Goal: Task Accomplishment & Management: Manage account settings

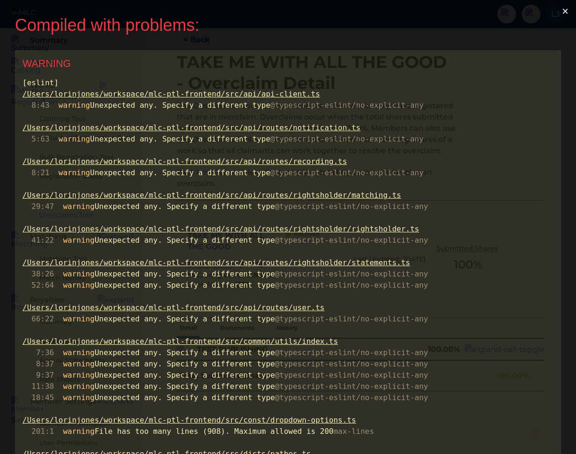
click at [566, 13] on button "×" at bounding box center [566, 11] width 22 height 22
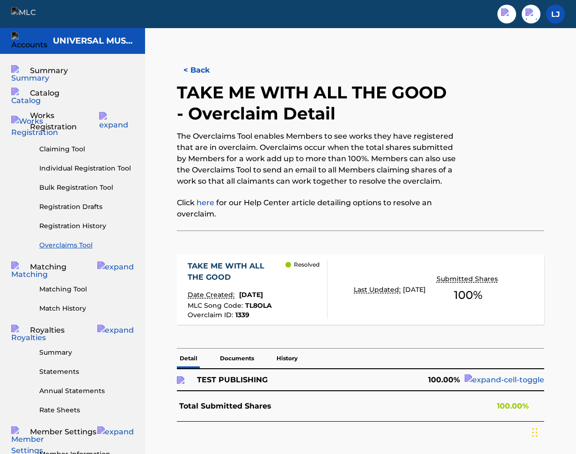
click at [73, 240] on link "Overclaims Tool" at bounding box center [86, 245] width 95 height 10
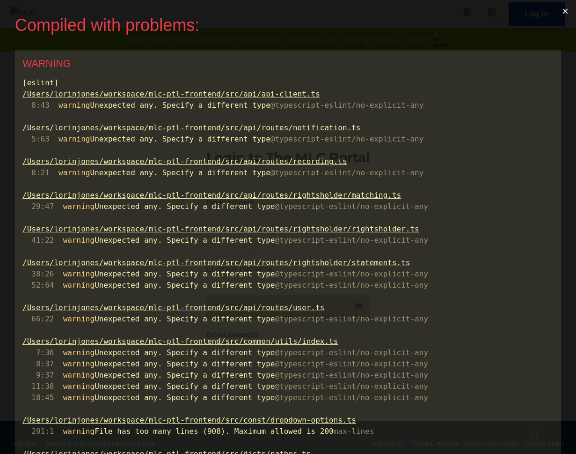
click at [568, 11] on button "×" at bounding box center [566, 11] width 22 height 22
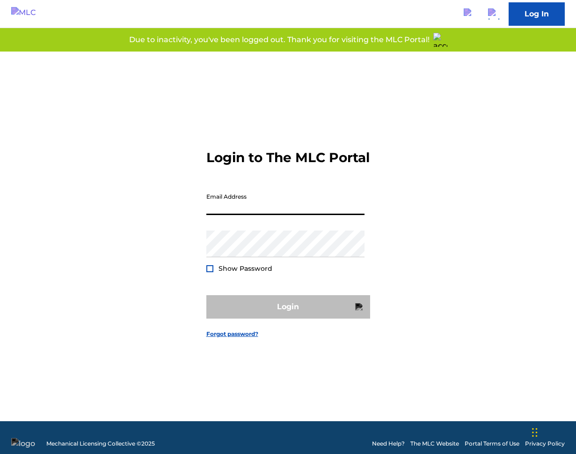
click at [293, 207] on input "Email Address" at bounding box center [285, 201] width 158 height 27
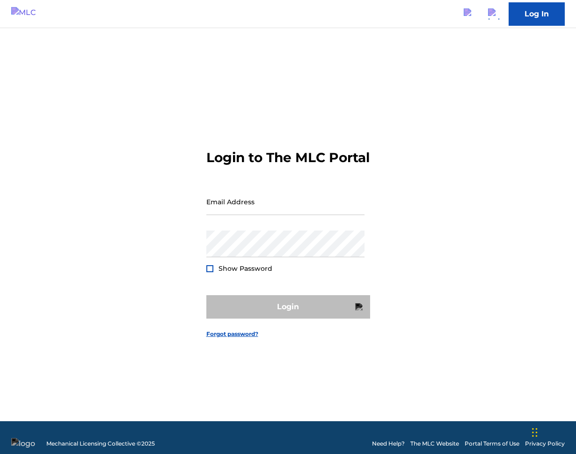
type input "[PERSON_NAME][EMAIL_ADDRESS][PERSON_NAME][DOMAIN_NAME]"
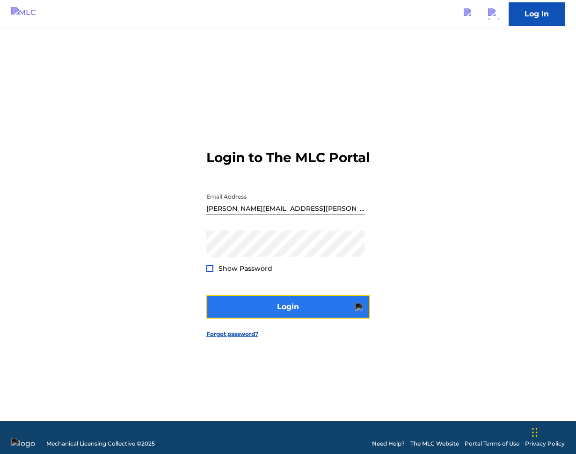
click at [297, 318] on button "Login" at bounding box center [288, 306] width 164 height 23
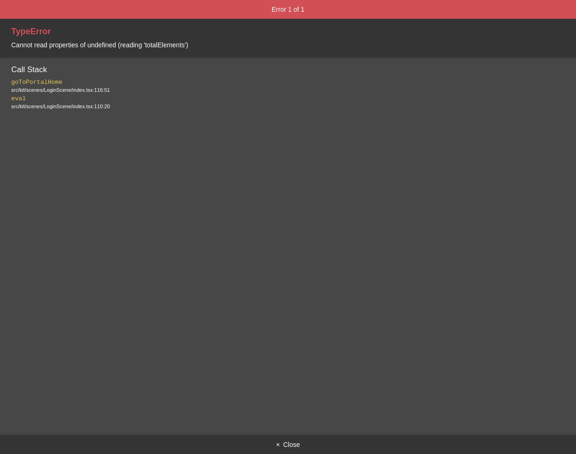
click at [285, 444] on button "× Close" at bounding box center [288, 444] width 576 height 19
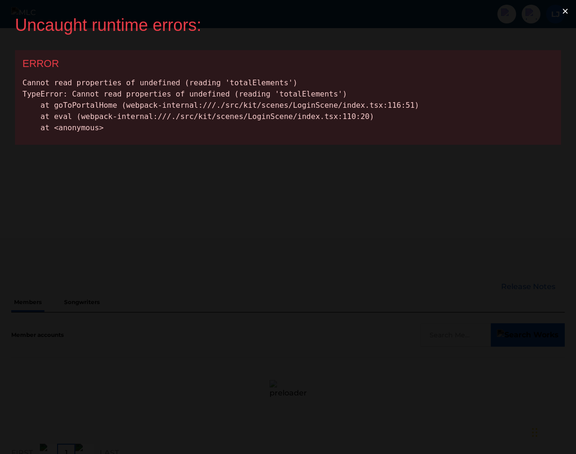
click at [568, 11] on button "×" at bounding box center [566, 11] width 22 height 22
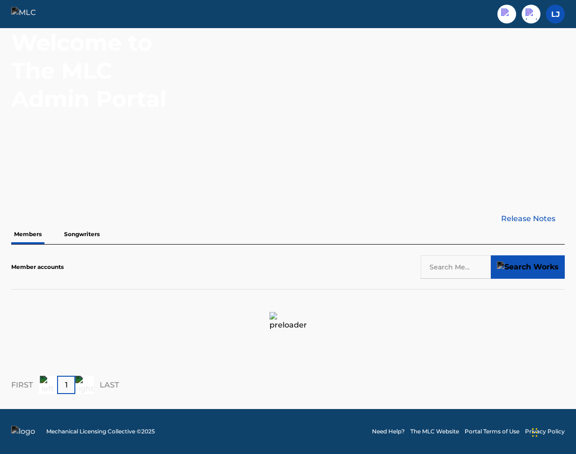
scroll to position [8, 0]
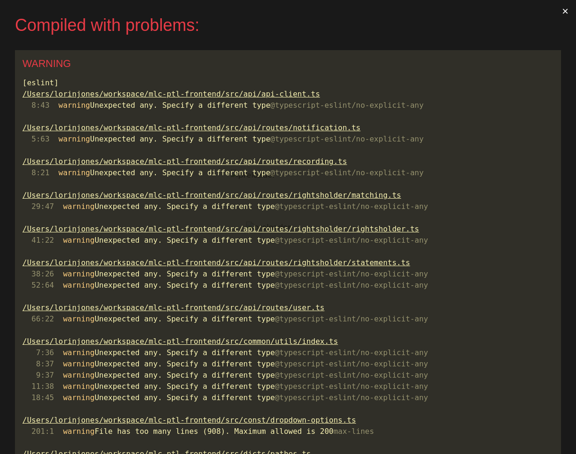
click at [569, 12] on button "×" at bounding box center [566, 11] width 22 height 22
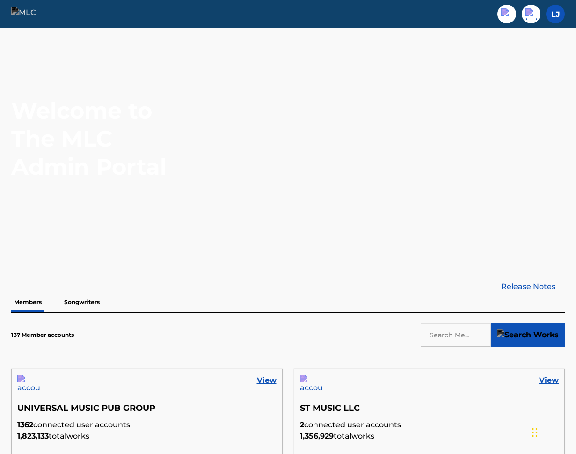
scroll to position [24, 0]
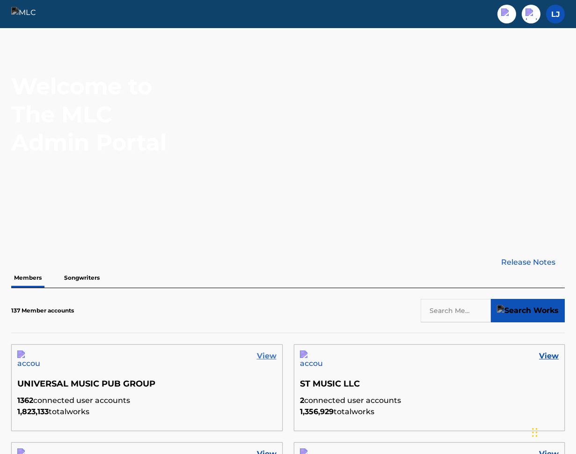
click at [265, 357] on link "View" at bounding box center [267, 355] width 20 height 11
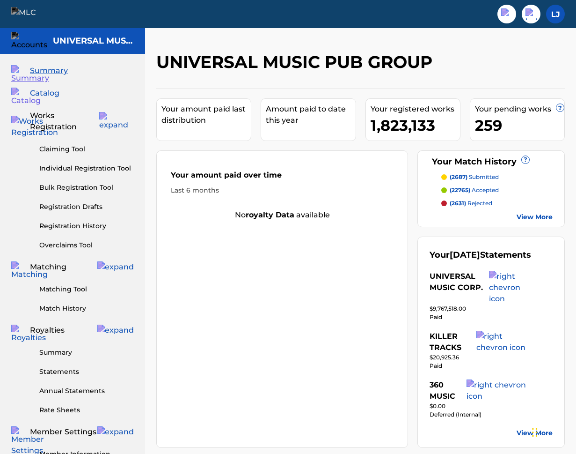
click at [44, 89] on span "Catalog" at bounding box center [44, 93] width 29 height 11
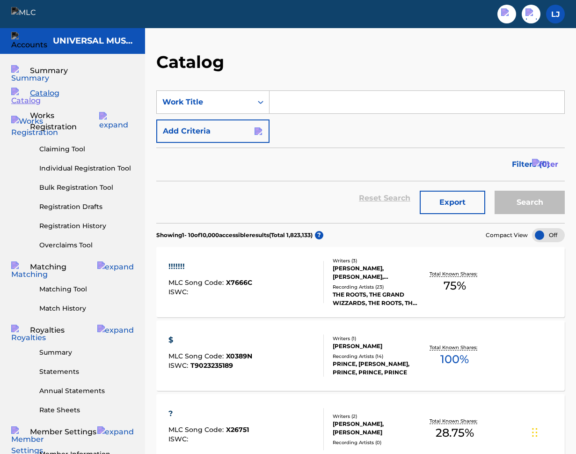
click at [177, 266] on div "!!!!!!!" at bounding box center [211, 266] width 84 height 11
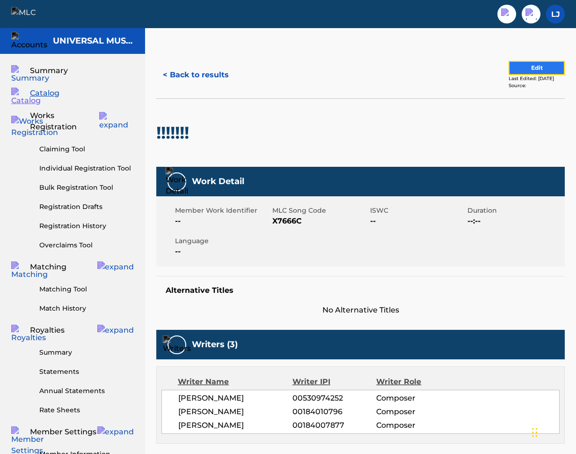
click at [527, 63] on button "Edit" at bounding box center [537, 68] width 56 height 14
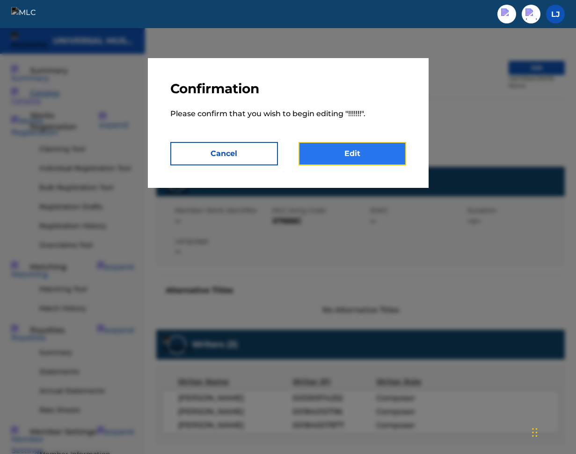
click at [349, 158] on link "Edit" at bounding box center [353, 153] width 108 height 23
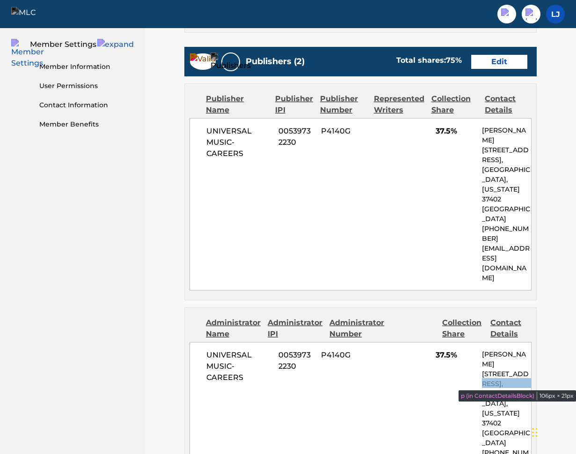
scroll to position [720, 0]
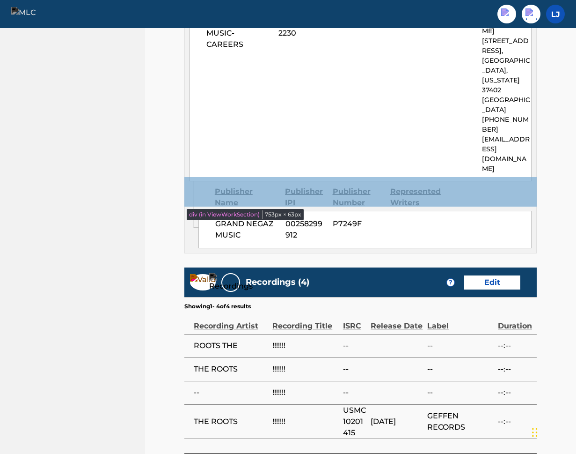
click at [432, 267] on div "Recordings (4) ? Edit" at bounding box center [360, 281] width 352 height 29
click at [424, 267] on div "Recordings (4) ? Edit" at bounding box center [360, 281] width 352 height 29
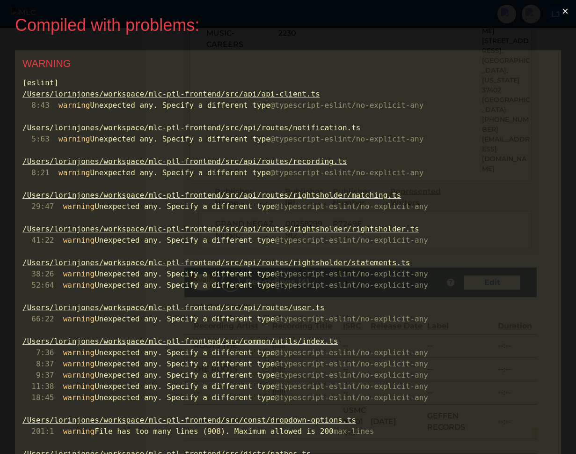
scroll to position [0, 0]
click at [567, 11] on button "×" at bounding box center [566, 11] width 22 height 22
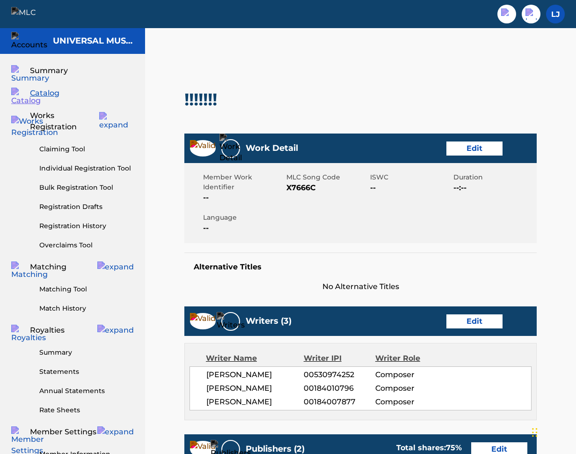
scroll to position [720, 0]
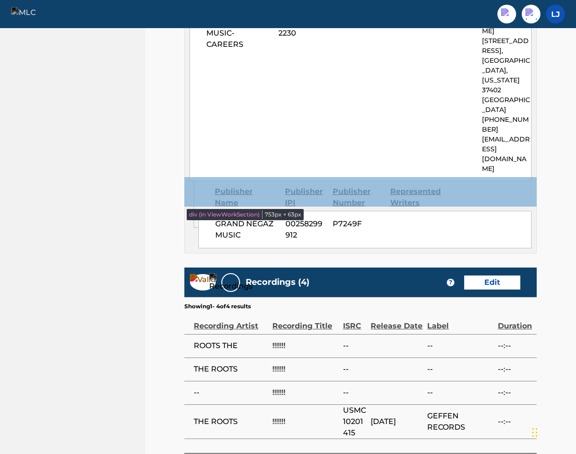
click at [533, 267] on div "Recordings (4) ? Edit" at bounding box center [360, 281] width 352 height 29
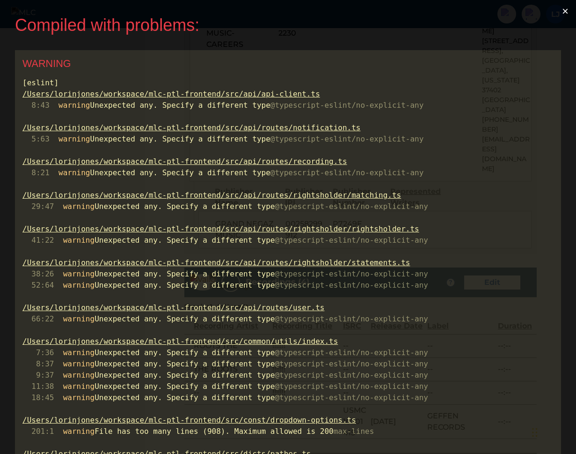
scroll to position [0, 0]
click at [571, 13] on button "×" at bounding box center [566, 11] width 22 height 22
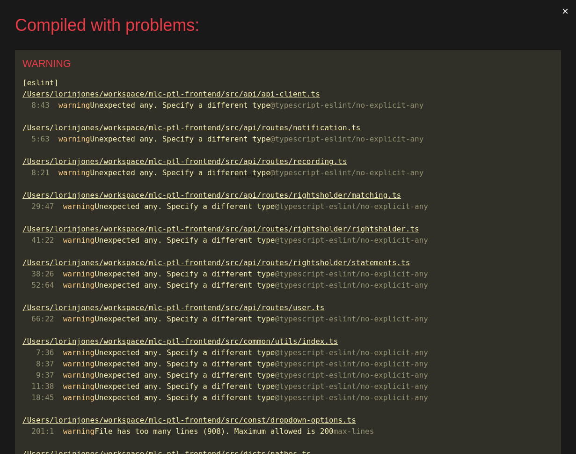
click at [564, 9] on button "×" at bounding box center [566, 11] width 22 height 22
click at [571, 9] on button "×" at bounding box center [566, 11] width 22 height 22
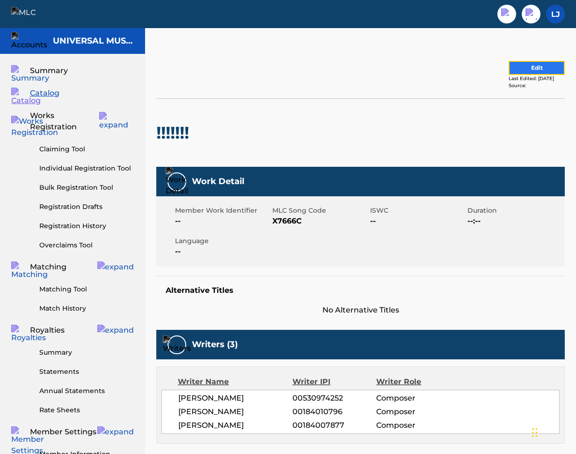
click at [519, 68] on button "Edit" at bounding box center [537, 68] width 56 height 14
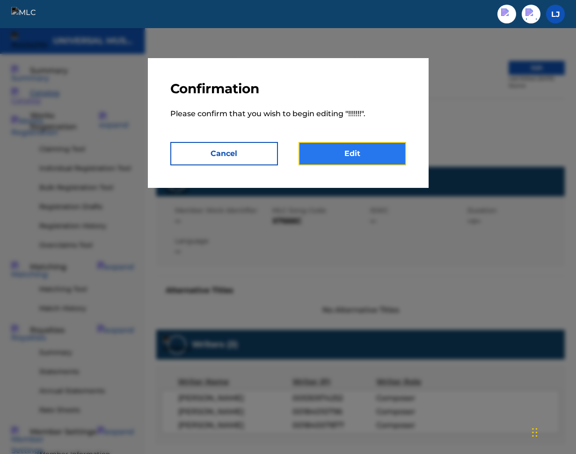
click at [338, 154] on link "Edit" at bounding box center [353, 153] width 108 height 23
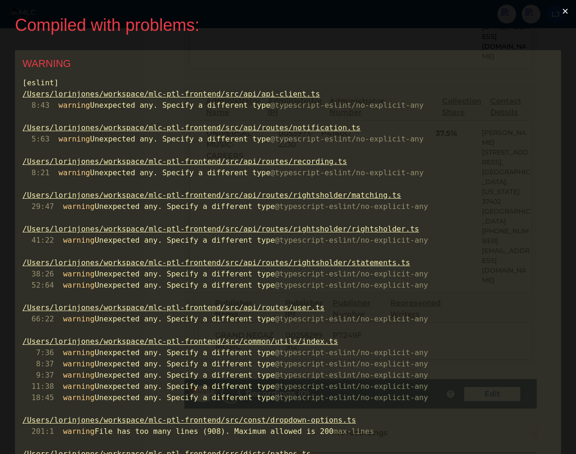
click at [568, 7] on button "×" at bounding box center [566, 11] width 22 height 22
click at [567, 11] on button "×" at bounding box center [566, 11] width 22 height 22
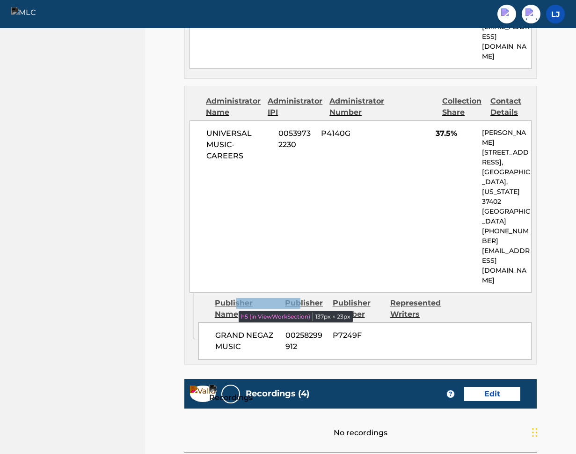
click at [297, 388] on h5 "Recordings (4)" at bounding box center [278, 393] width 64 height 11
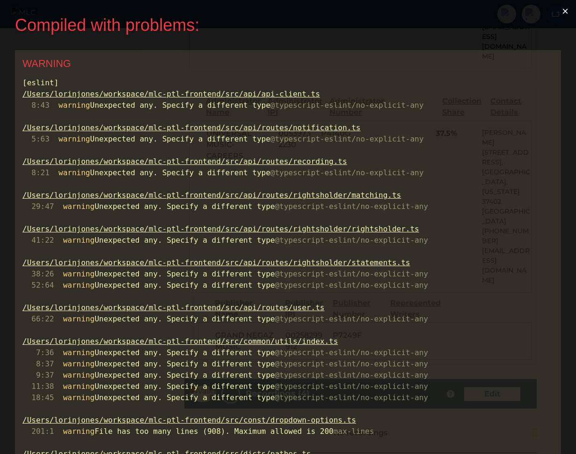
click at [570, 9] on button "×" at bounding box center [566, 11] width 22 height 22
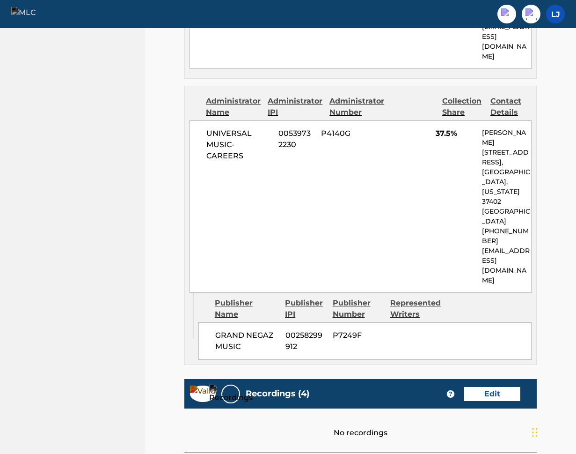
click at [202, 385] on img at bounding box center [203, 393] width 26 height 16
click at [487, 387] on link "Edit" at bounding box center [492, 394] width 56 height 14
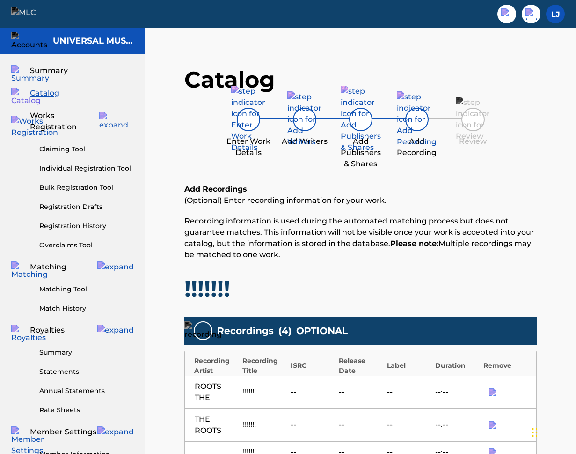
scroll to position [239, 0]
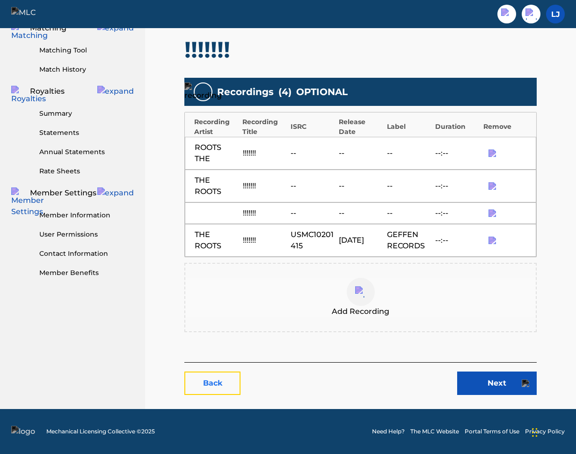
click at [213, 379] on link "Back" at bounding box center [212, 382] width 56 height 23
